Goal: Task Accomplishment & Management: Manage account settings

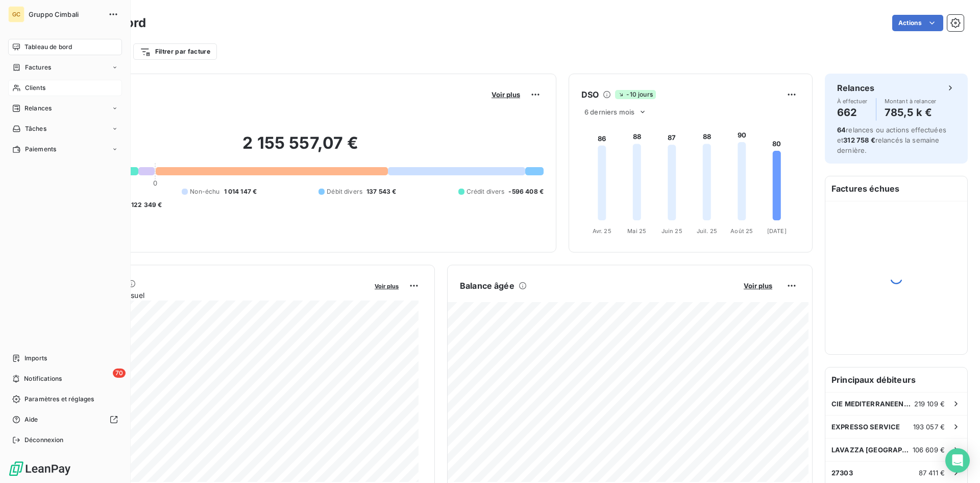
click at [15, 85] on icon at bounding box center [16, 88] width 7 height 7
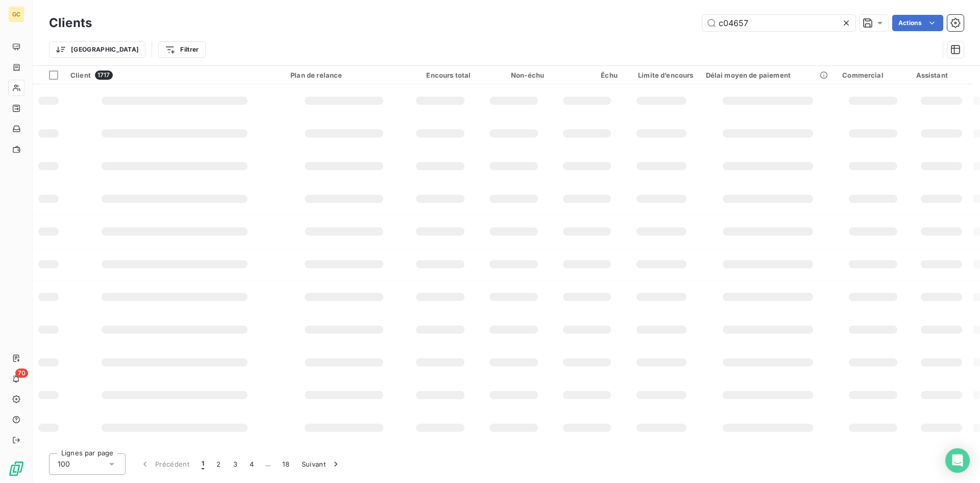
type input "c04657"
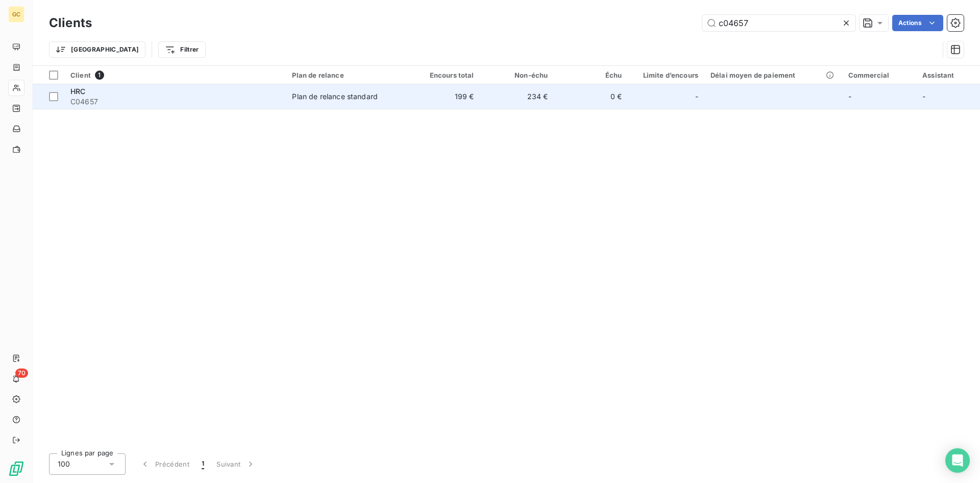
click at [84, 92] on span "HRC" at bounding box center [77, 91] width 15 height 9
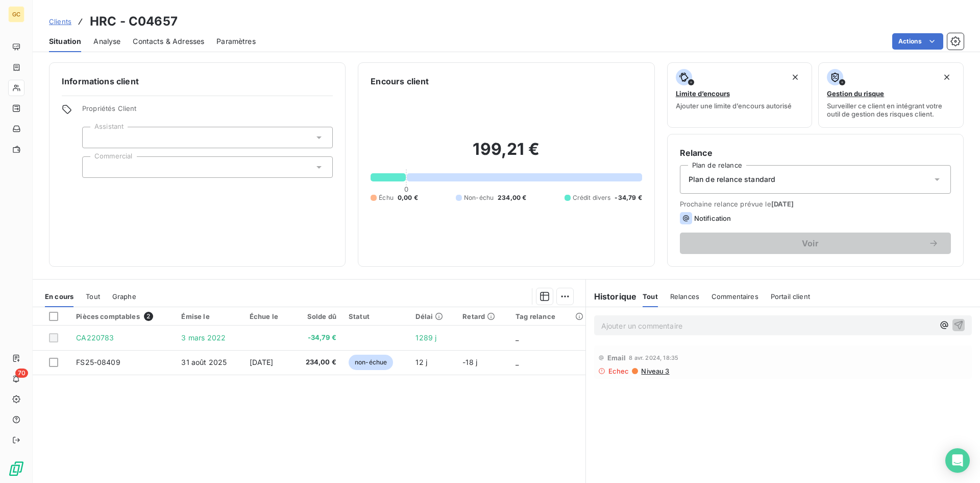
click at [153, 43] on span "Contacts & Adresses" at bounding box center [168, 41] width 71 height 10
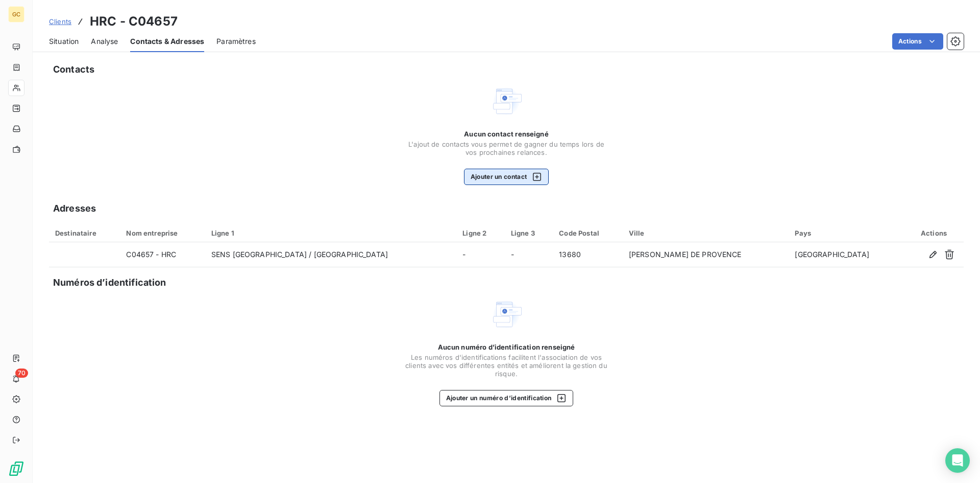
click at [504, 176] on button "Ajouter un contact" at bounding box center [506, 177] width 85 height 16
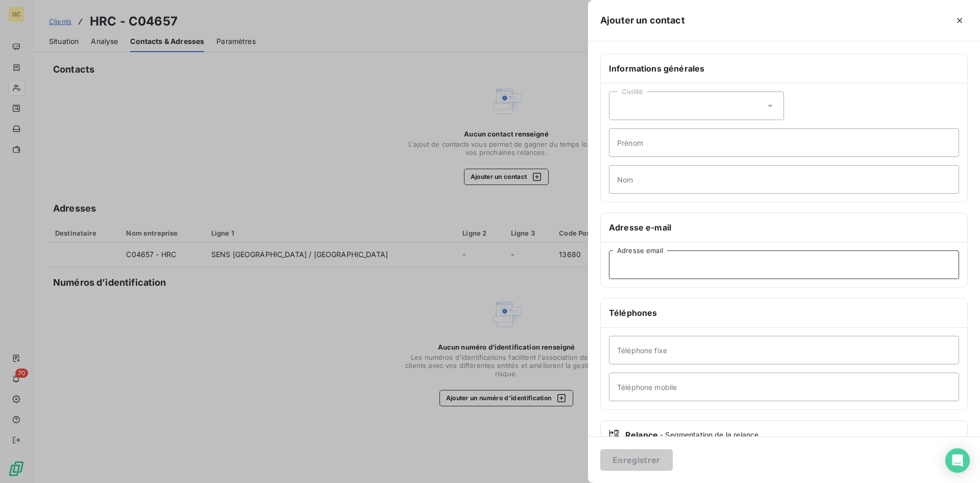
click at [636, 267] on input "Adresse email" at bounding box center [784, 264] width 350 height 29
paste input "[EMAIL_ADDRESS][DOMAIN_NAME]"
type input "[EMAIL_ADDRESS][DOMAIN_NAME]"
click at [653, 456] on button "Enregistrer" at bounding box center [637, 459] width 73 height 21
